Goal: Browse casually

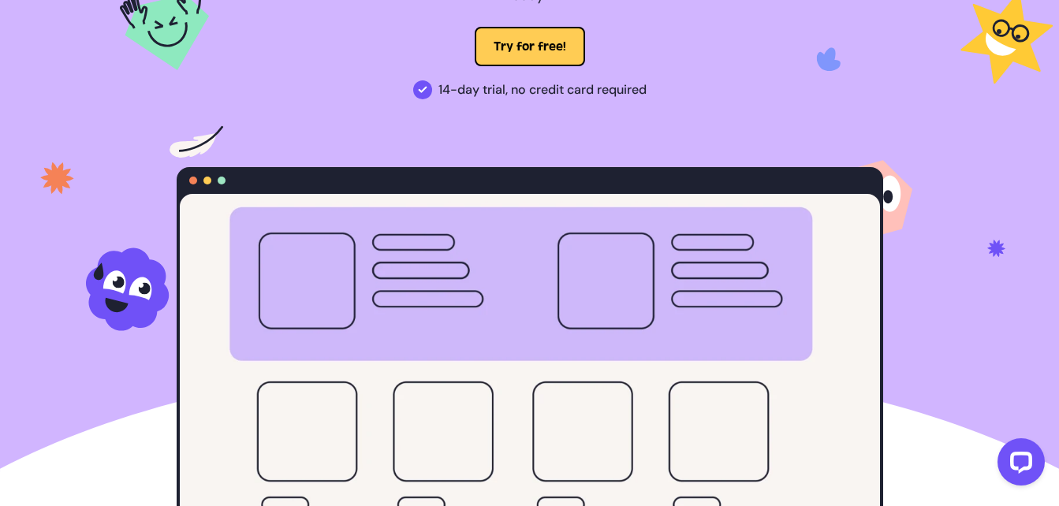
scroll to position [394, 0]
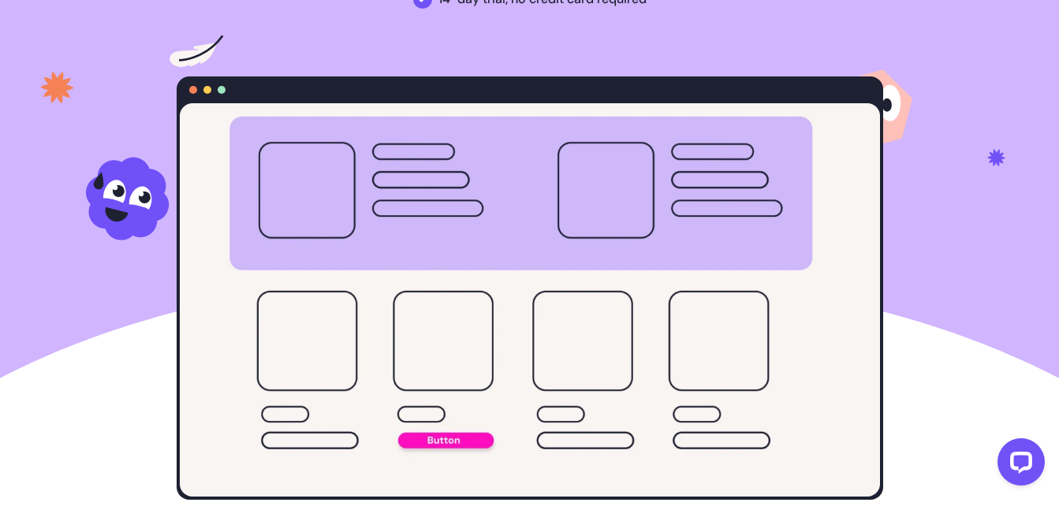
click at [584, 299] on video at bounding box center [530, 300] width 700 height 394
drag, startPoint x: 1006, startPoint y: 460, endPoint x: 1034, endPoint y: 462, distance: 27.7
click at [1034, 462] on button "Open LiveChat chat widget" at bounding box center [1020, 461] width 47 height 47
click at [488, 262] on video at bounding box center [530, 300] width 700 height 394
click at [192, 86] on div at bounding box center [193, 90] width 8 height 8
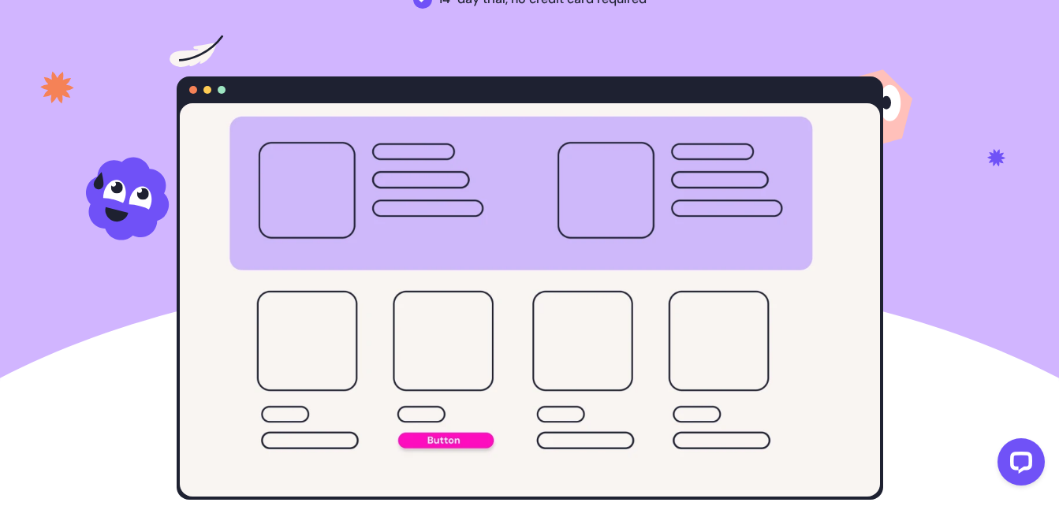
click at [192, 86] on div at bounding box center [193, 90] width 8 height 8
click at [188, 76] on div at bounding box center [530, 89] width 706 height 27
drag, startPoint x: 188, startPoint y: 75, endPoint x: 193, endPoint y: 35, distance: 40.5
click at [188, 76] on div at bounding box center [530, 89] width 706 height 27
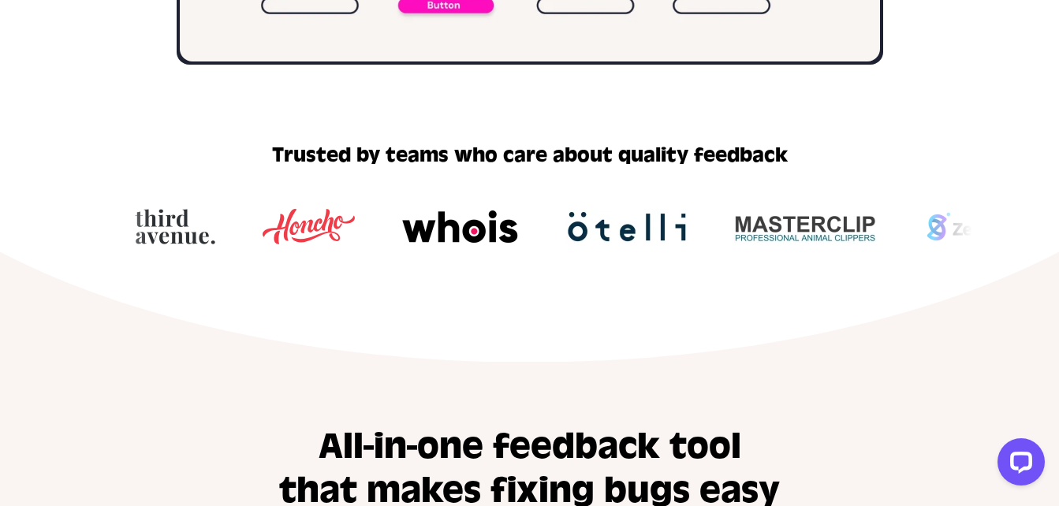
scroll to position [867, 0]
